Goal: Find specific page/section: Find specific page/section

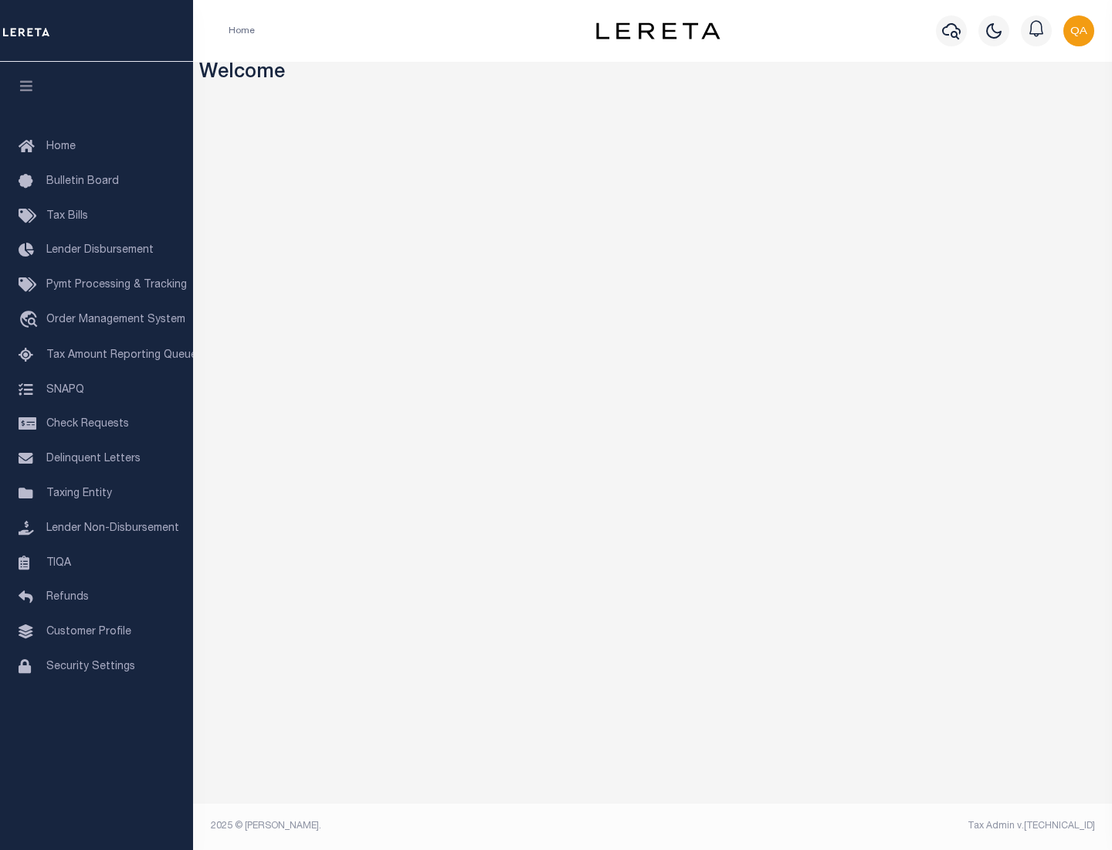
click at [97, 562] on link "TIQA" at bounding box center [96, 563] width 193 height 35
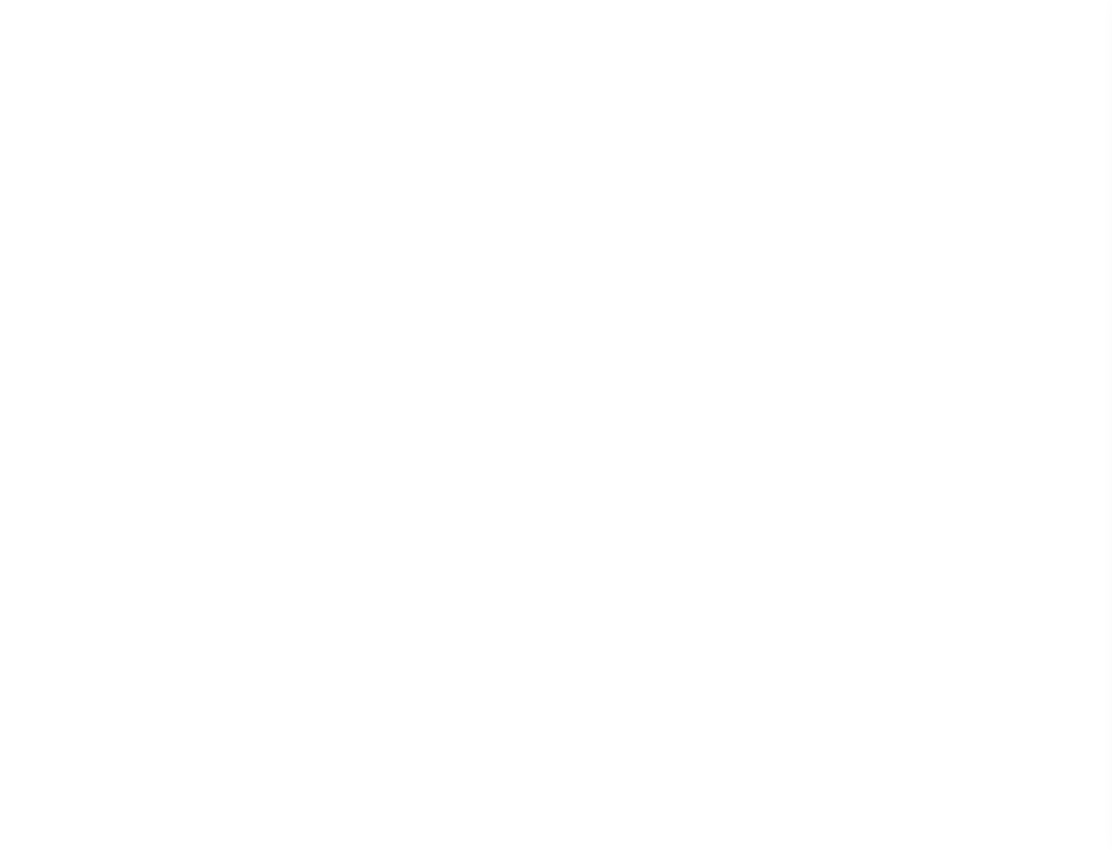
select select "200"
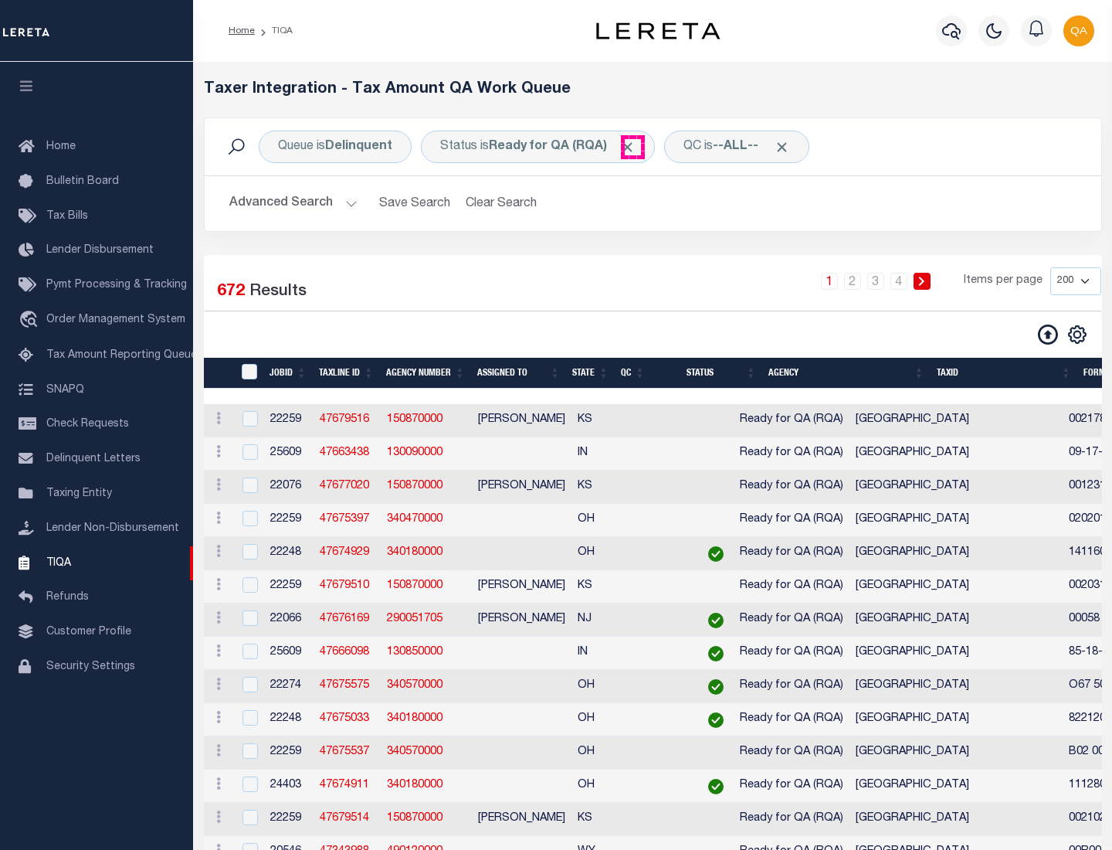
click at [633, 147] on span "Click to Remove" at bounding box center [627, 147] width 16 height 16
